Goal: Information Seeking & Learning: Learn about a topic

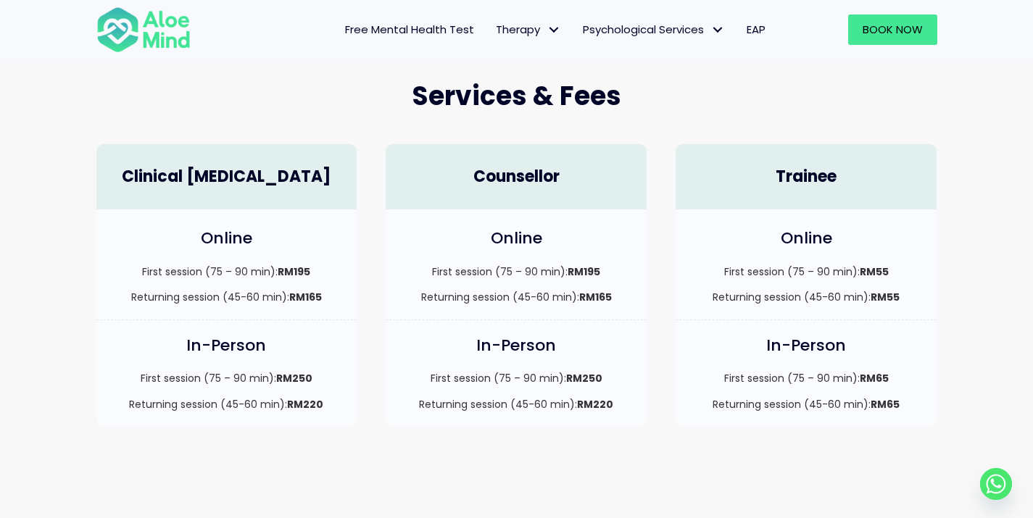
scroll to position [394, 0]
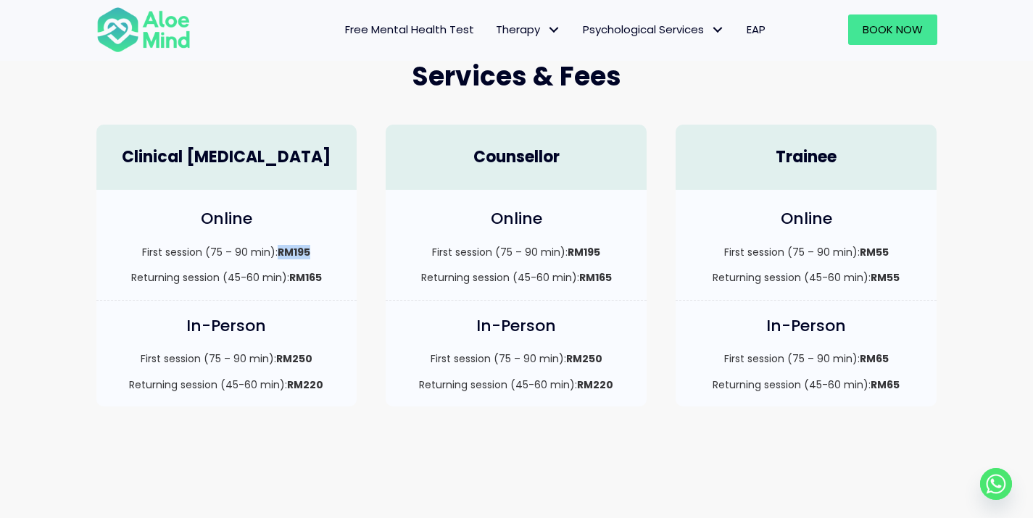
drag, startPoint x: 280, startPoint y: 252, endPoint x: 309, endPoint y: 250, distance: 29.1
click at [309, 250] on strong "RM195" at bounding box center [294, 252] width 33 height 14
click at [314, 214] on h4 "Online" at bounding box center [227, 219] width 232 height 22
drag, startPoint x: 284, startPoint y: 359, endPoint x: 312, endPoint y: 358, distance: 28.3
click at [312, 359] on strong "RM250" at bounding box center [294, 358] width 36 height 14
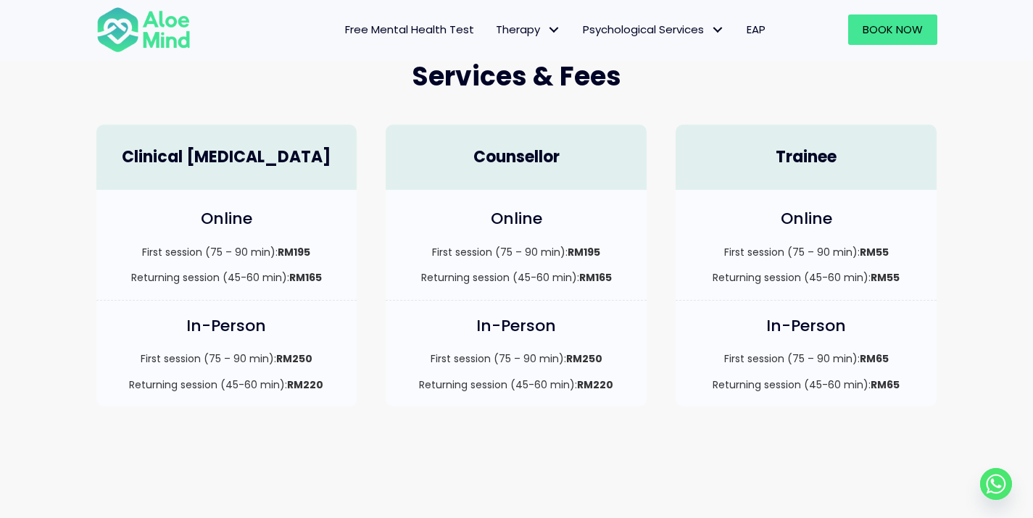
click at [320, 328] on h4 "In-Person" at bounding box center [227, 326] width 232 height 22
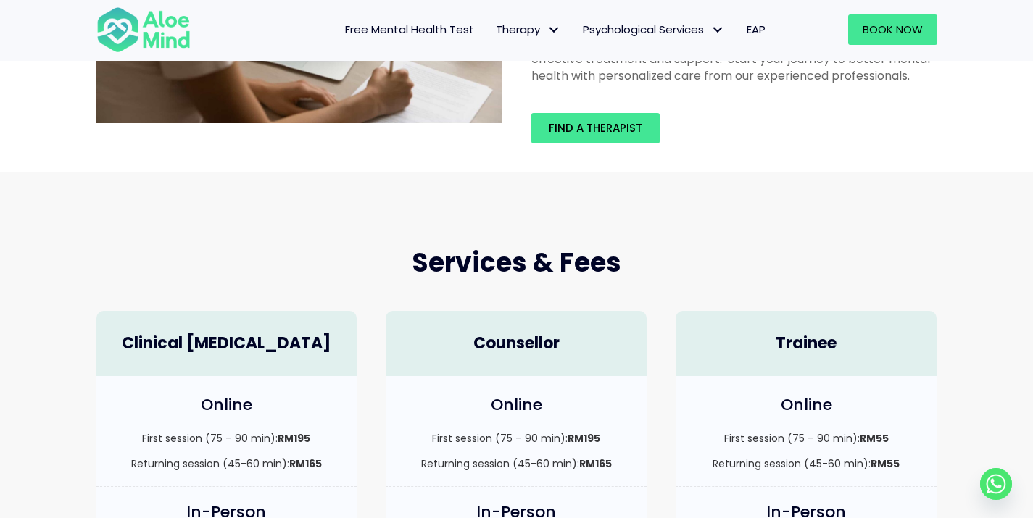
scroll to position [0, 0]
